Goal: Task Accomplishment & Management: Complete application form

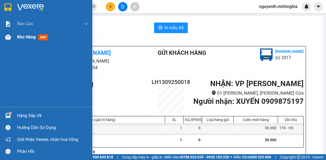
click at [6, 38] on img at bounding box center [8, 37] width 6 height 6
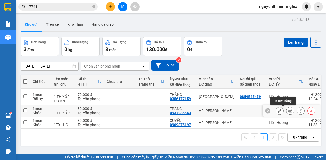
click at [289, 110] on icon at bounding box center [291, 111] width 4 height 4
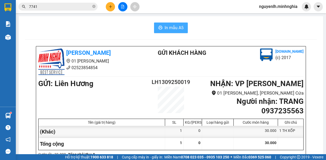
click at [178, 26] on span "In mẫu A5" at bounding box center [174, 27] width 19 height 7
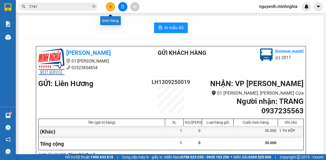
click at [110, 7] on icon "plus" at bounding box center [111, 7] width 4 height 4
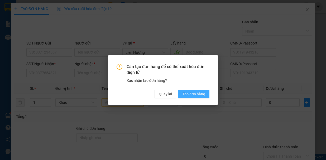
click at [188, 91] on span "Tạo đơn hàng" at bounding box center [194, 94] width 23 height 6
click at [189, 92] on span "Tạo đơn hàng" at bounding box center [194, 94] width 23 height 6
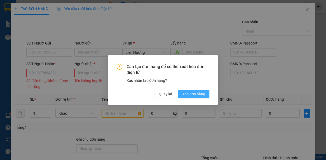
click at [195, 96] on span "Tạo đơn hàng" at bounding box center [194, 94] width 23 height 6
click at [50, 71] on div "Cần tạo đơn hàng để có thể xuất hóa đơn điện tử Xác nhận tạo đơn hàng? Quay lại…" at bounding box center [163, 80] width 326 height 160
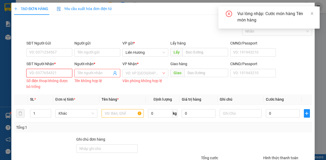
click at [50, 71] on input "SĐT Người Nhận *" at bounding box center [49, 73] width 46 height 8
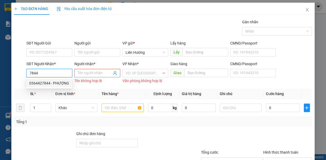
click at [52, 82] on div "0364427844 - PHƯỢNG" at bounding box center [49, 83] width 40 height 6
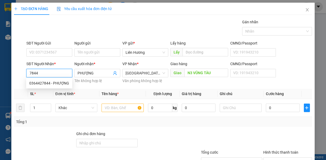
type input "0364427844"
type input "PHƯỢNG"
type input "N3 VŨNG TÀU"
type input "0364427844"
click at [113, 108] on input "text" at bounding box center [123, 107] width 42 height 8
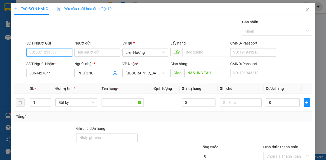
click at [58, 52] on input "SĐT Người Gửi" at bounding box center [49, 52] width 46 height 8
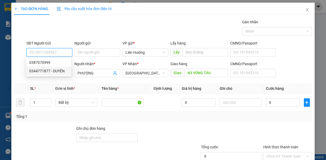
drag, startPoint x: 55, startPoint y: 71, endPoint x: 114, endPoint y: 89, distance: 62.1
click at [55, 71] on div "0344771877 - DUYÊN" at bounding box center [48, 71] width 39 height 6
type input "0344771877"
type input "DUYÊN"
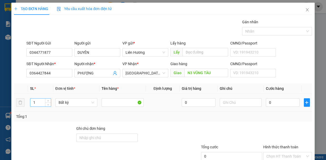
click at [43, 100] on input "1" at bounding box center [40, 102] width 21 height 8
click at [50, 85] on th "SL *" at bounding box center [40, 88] width 25 height 10
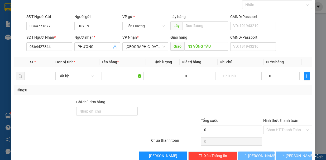
click at [45, 76] on span "Decrease Value" at bounding box center [48, 78] width 6 height 4
click at [39, 76] on input "number" at bounding box center [40, 76] width 21 height 8
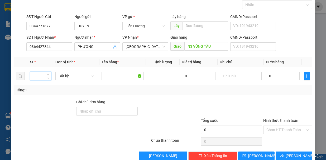
type input "1"
type input "2"
click at [222, 76] on input "text" at bounding box center [241, 76] width 42 height 8
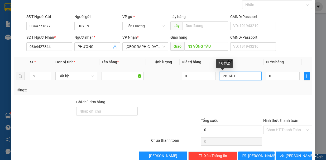
type input "2B TÁO"
type input "7"
type input "70"
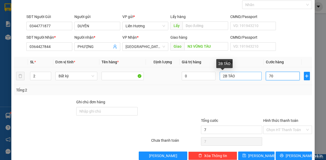
type input "70"
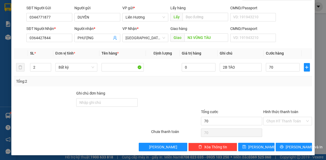
drag, startPoint x: 283, startPoint y: 118, endPoint x: 280, endPoint y: 134, distance: 16.1
click at [282, 120] on input "Hình thức thanh toán" at bounding box center [286, 121] width 39 height 8
type input "70.000"
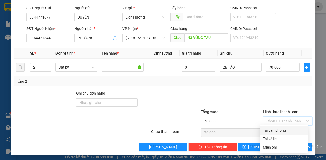
click at [280, 127] on div "Tại văn phòng" at bounding box center [284, 130] width 48 height 8
type input "0"
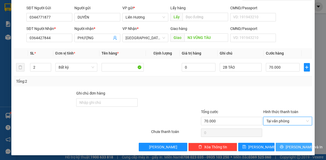
click at [288, 146] on span "[PERSON_NAME] và In" at bounding box center [304, 147] width 37 height 6
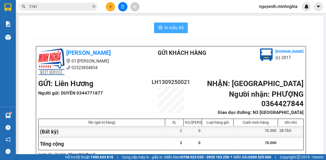
click at [165, 27] on span "In mẫu A5" at bounding box center [174, 27] width 19 height 7
